Goal: Task Accomplishment & Management: Manage account settings

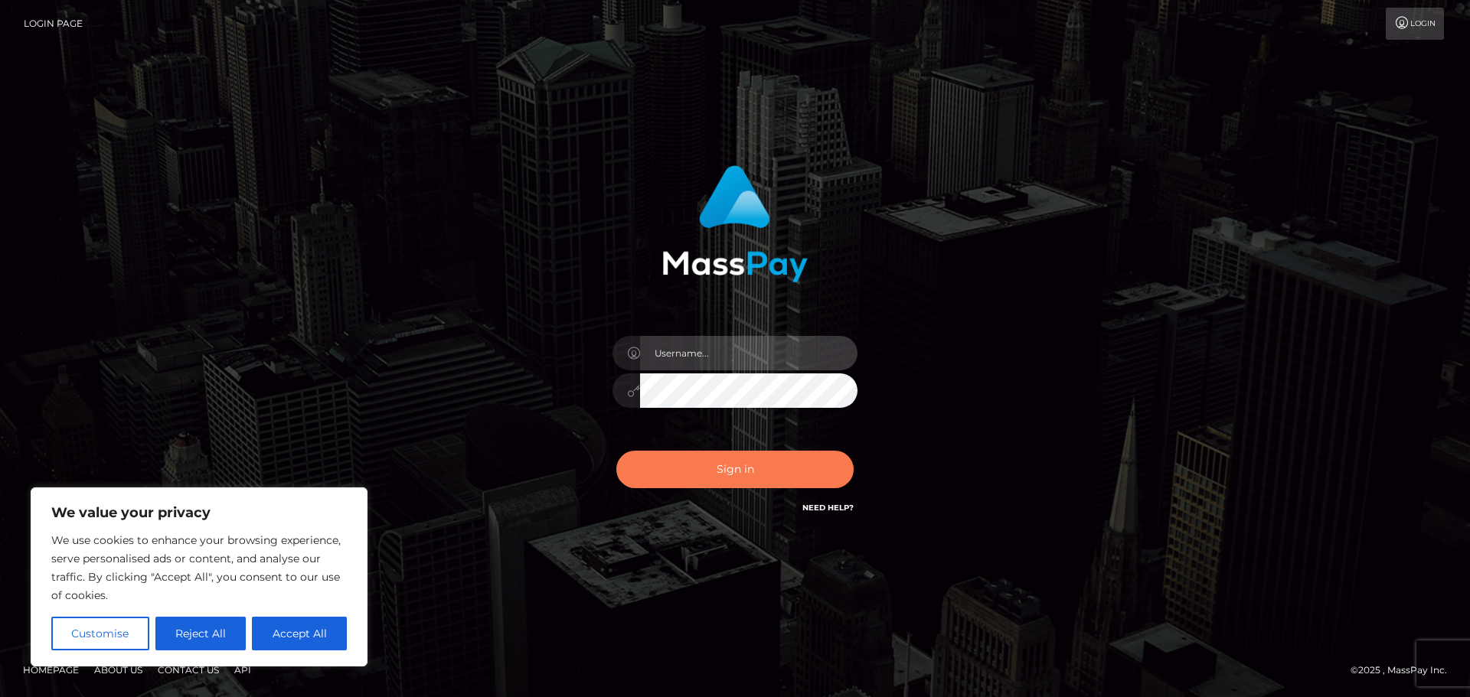
type input "[PERSON_NAME].rollacan"
click at [780, 457] on button "Sign in" at bounding box center [734, 470] width 237 height 38
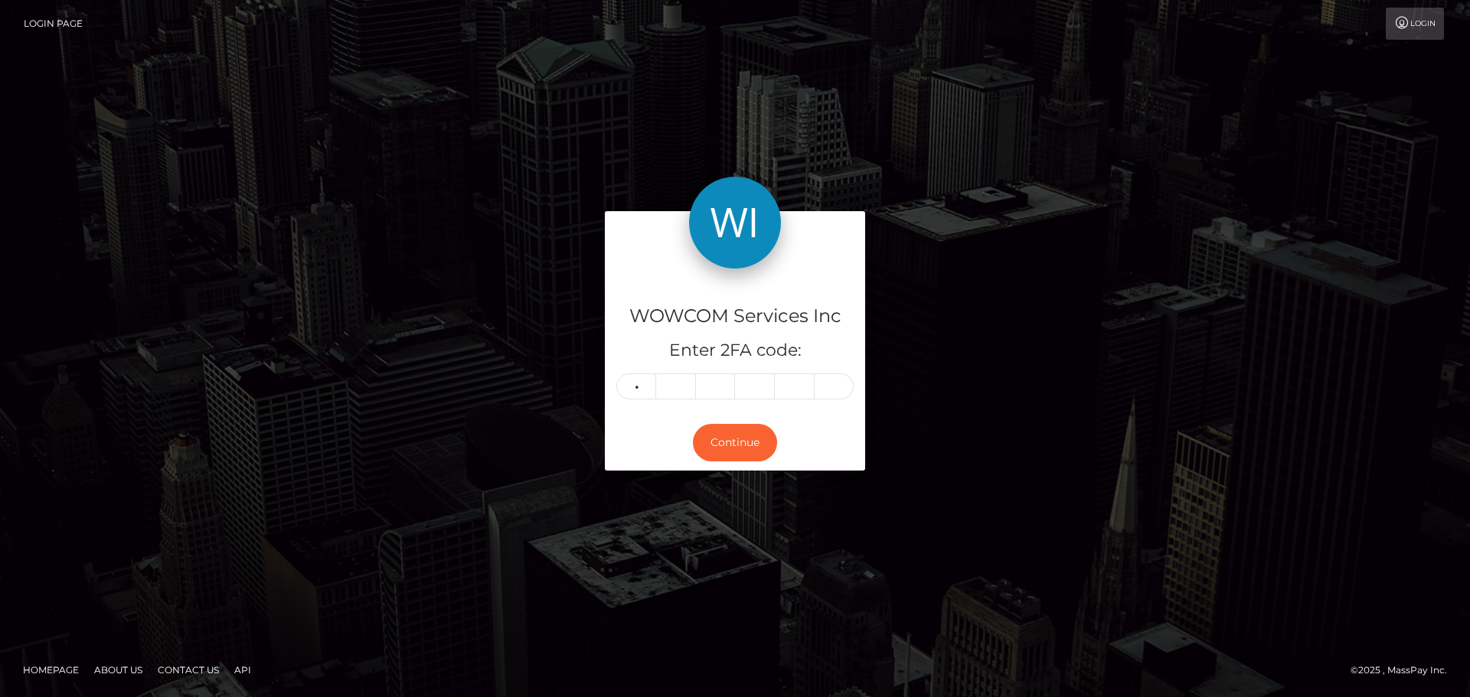
type input "9"
type input "8"
type input "1"
type input "2"
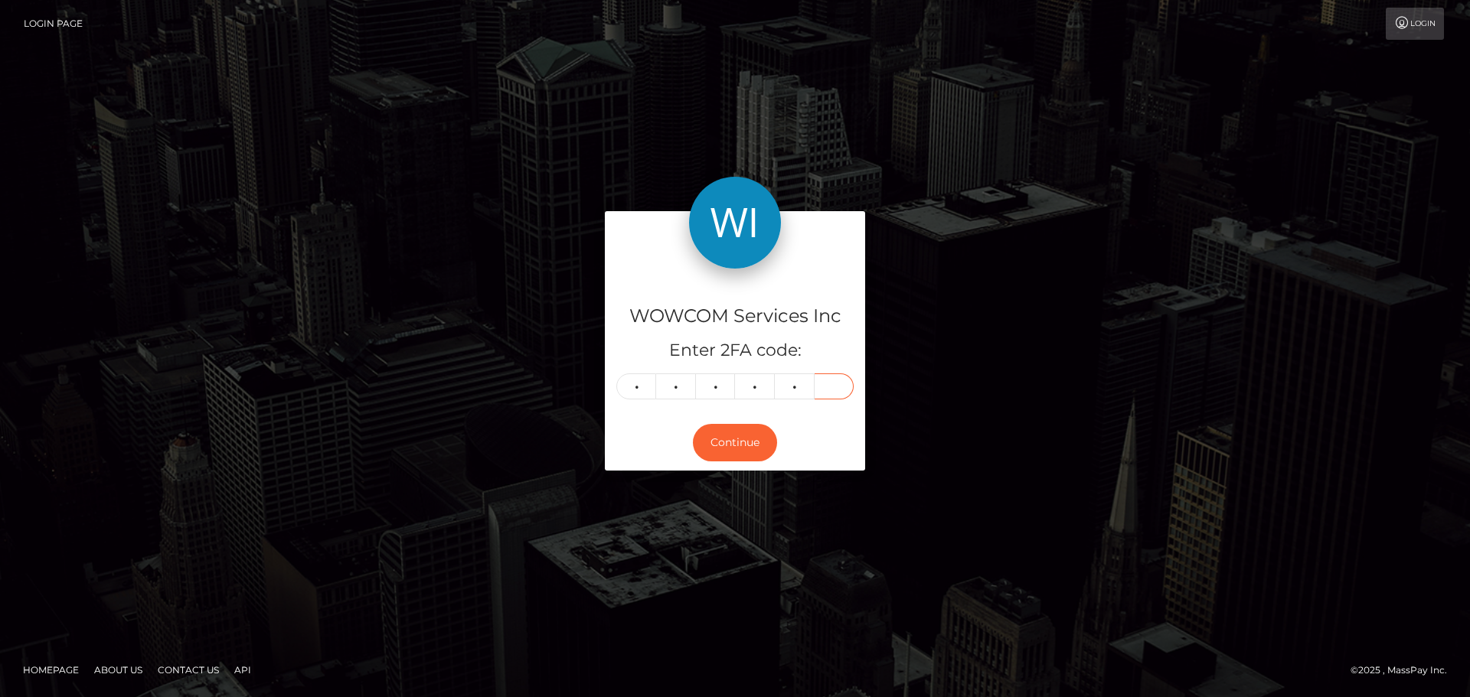
type input "9"
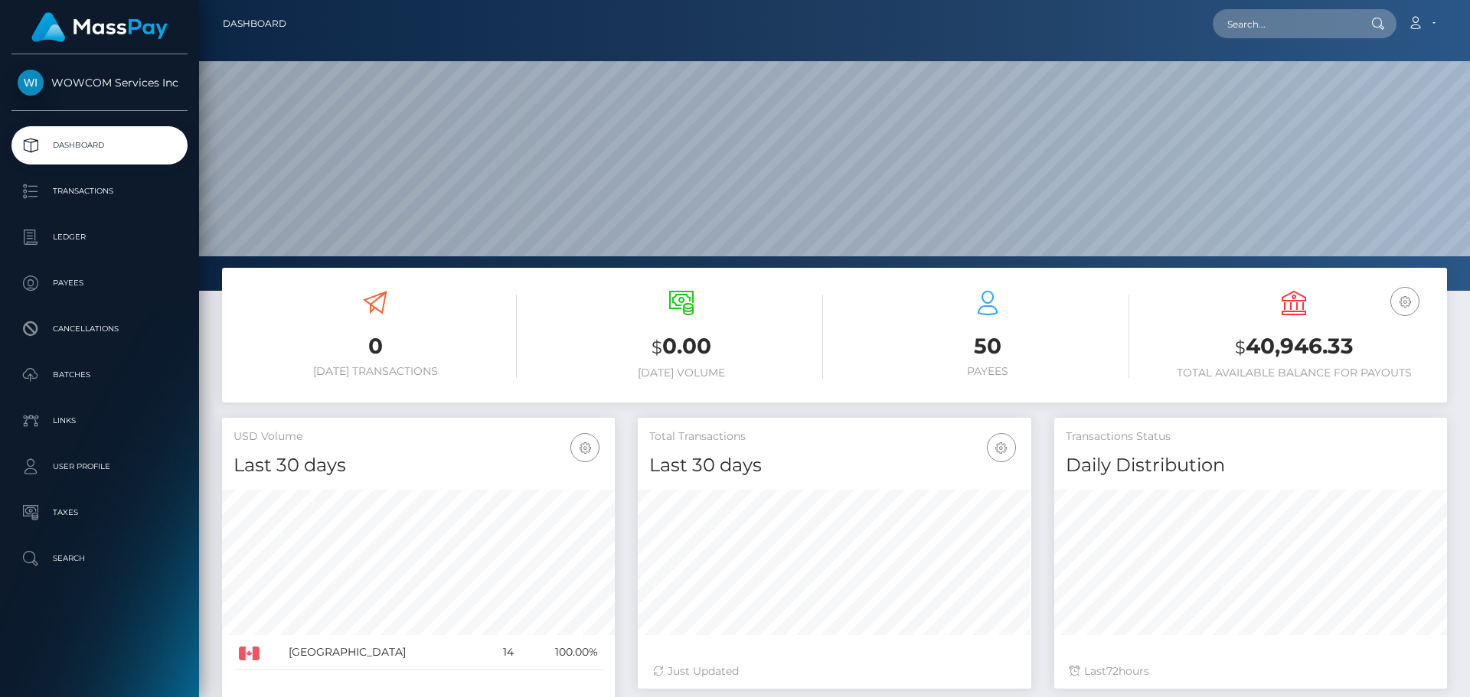
scroll to position [272, 394]
click at [1334, 345] on h3 "$ 40,946.33" at bounding box center [1293, 347] width 283 height 31
copy h3 "40,946.33"
click at [1415, 37] on nav "Dashboard Loading... Loading... Account Edit Profile" at bounding box center [834, 23] width 1271 height 47
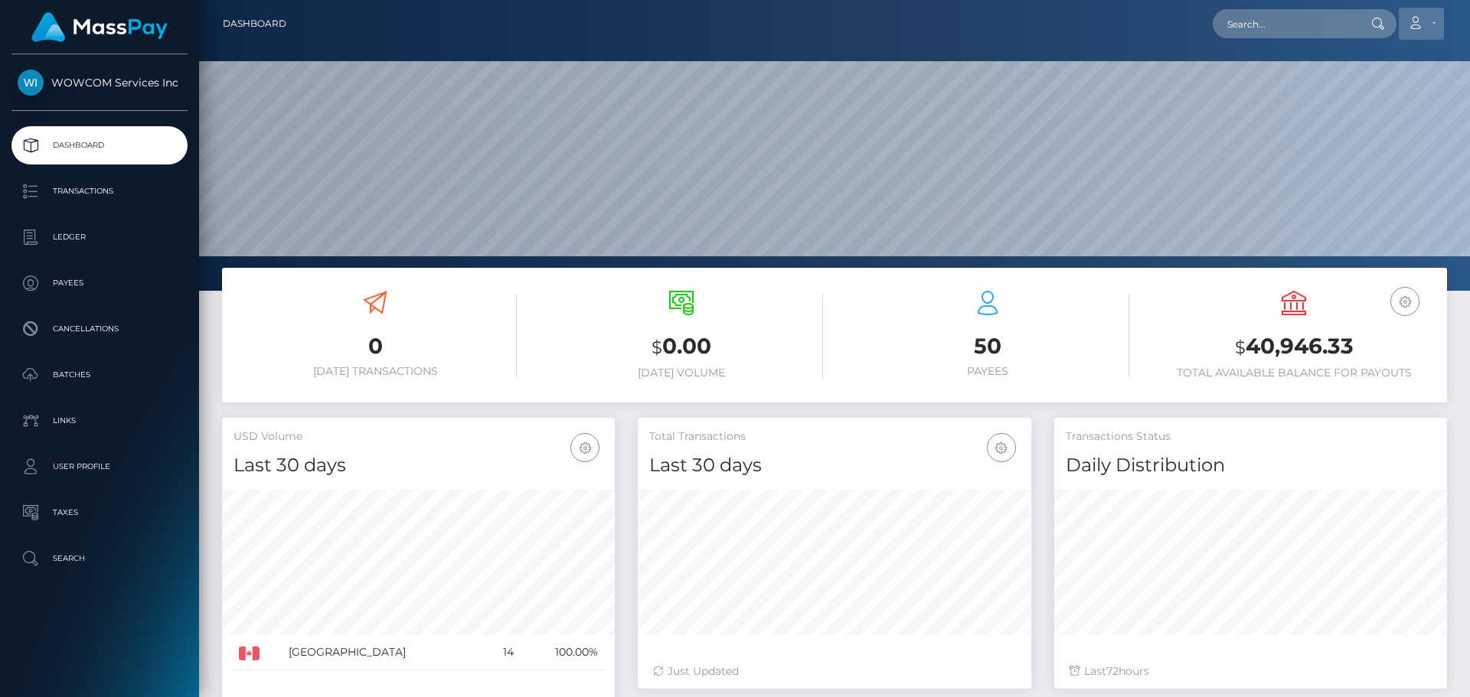
click at [1414, 33] on link "Account" at bounding box center [1421, 24] width 45 height 32
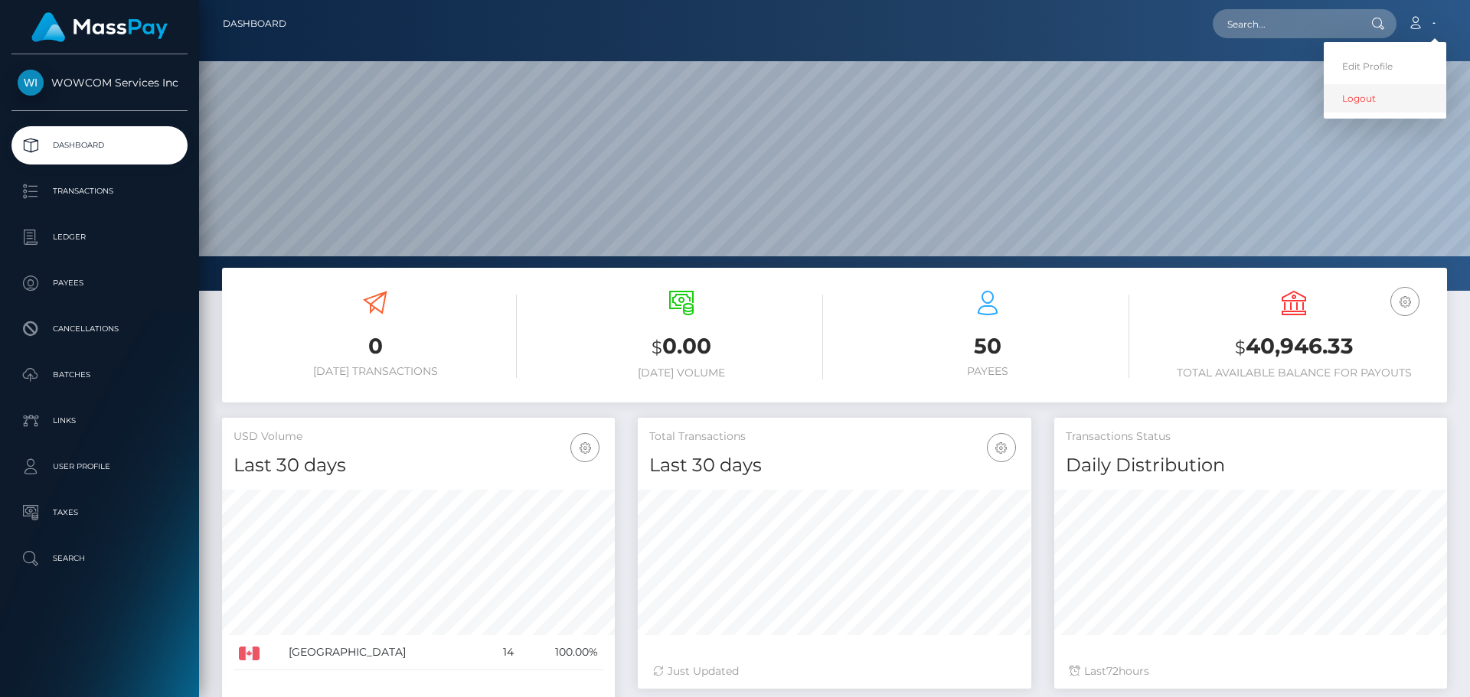
click at [1360, 91] on link "Logout" at bounding box center [1385, 98] width 123 height 28
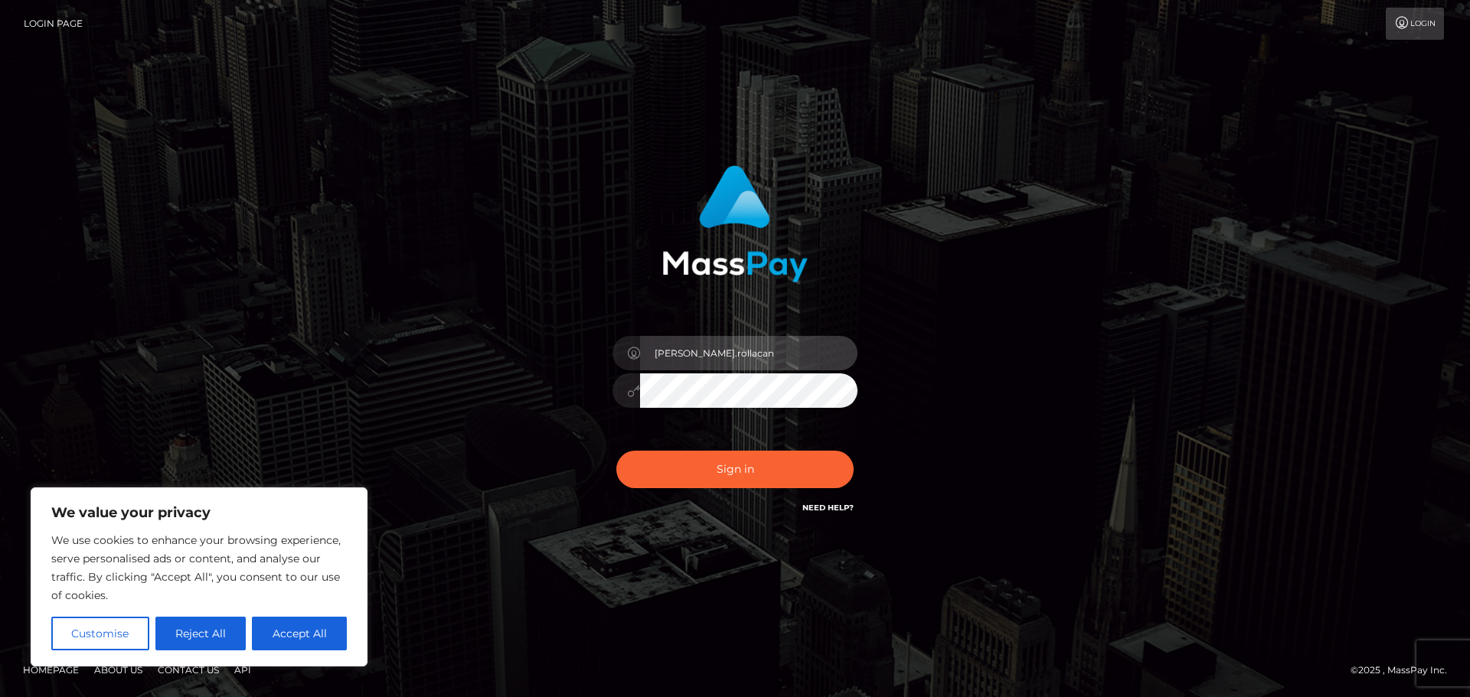
click at [792, 350] on input "[PERSON_NAME].rollacan" at bounding box center [748, 353] width 217 height 34
type input "Victor.wowcan2"
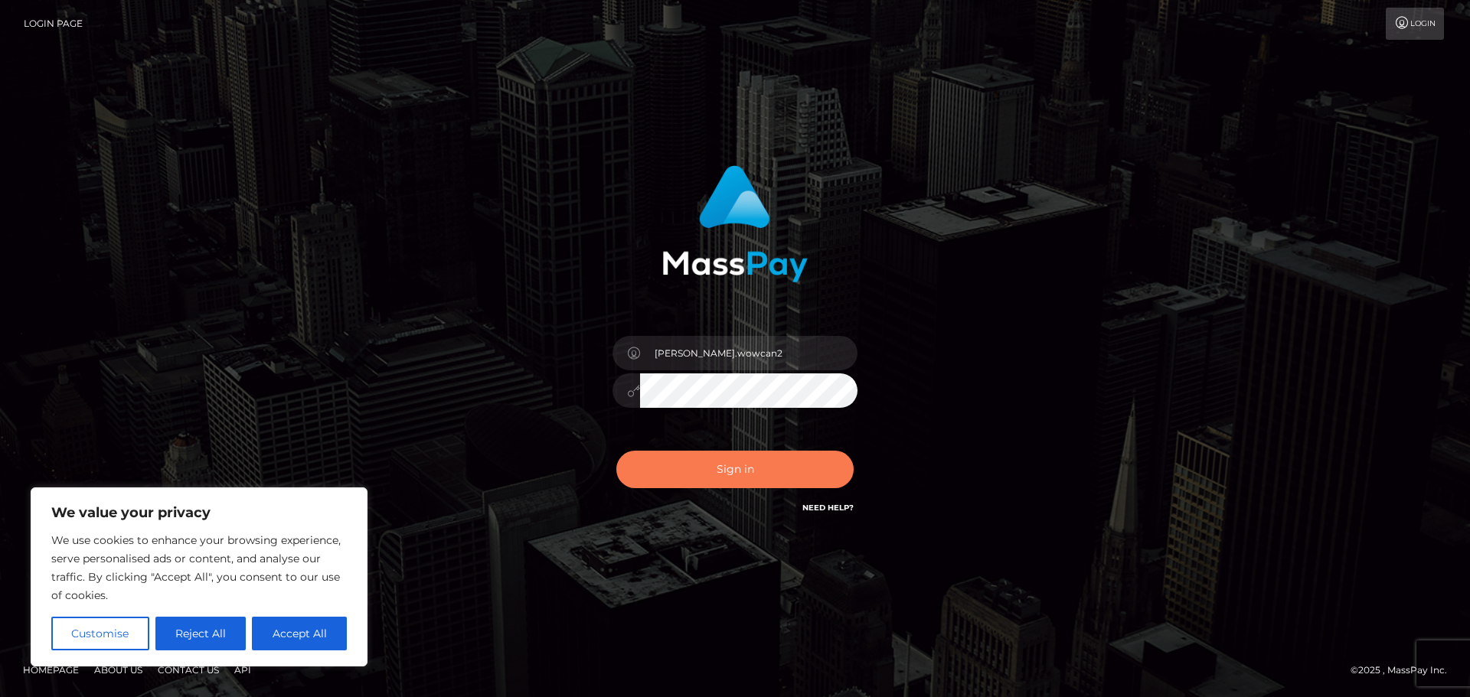
click at [795, 474] on button "Sign in" at bounding box center [734, 470] width 237 height 38
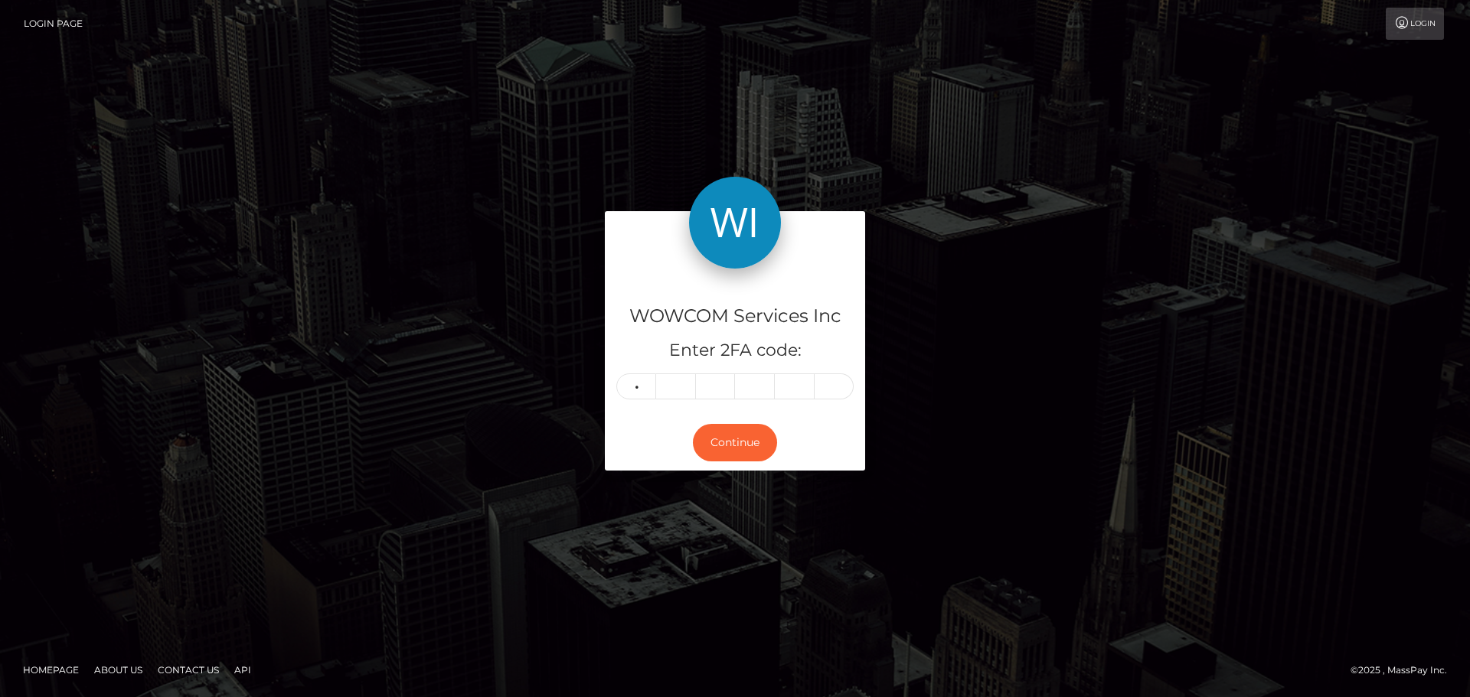
type input "2"
type input "6"
type input "2"
type input "0"
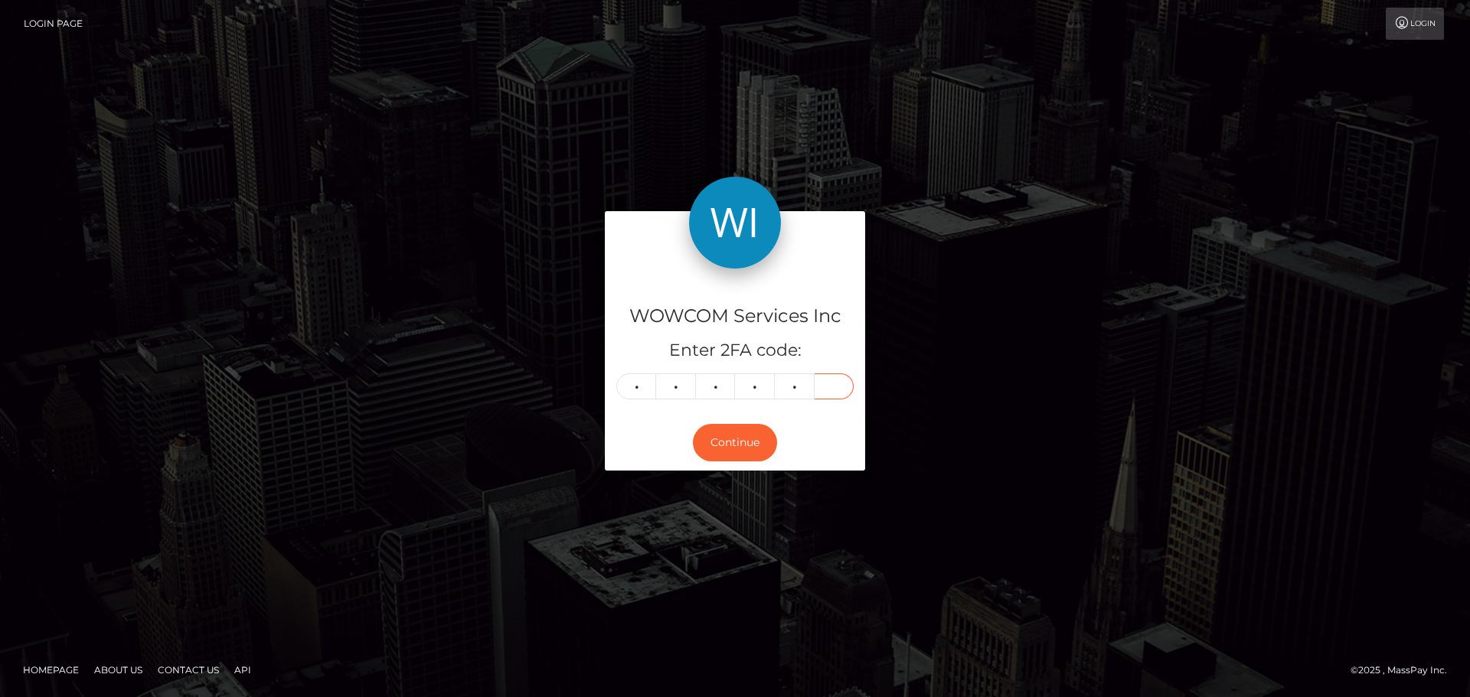
type input "9"
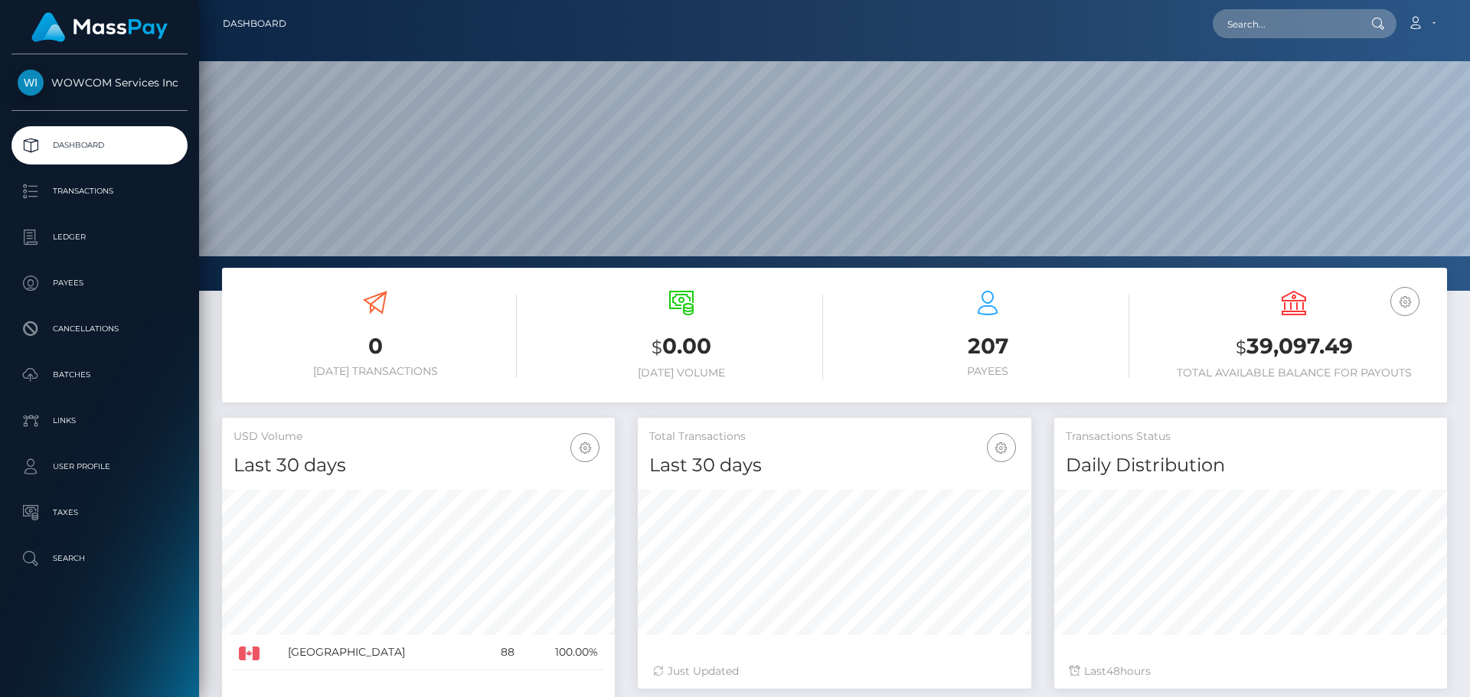
scroll to position [272, 394]
click at [1268, 349] on h3 "$ 39,097.49" at bounding box center [1293, 347] width 283 height 31
copy h3 "39,097.49"
